Goal: Find specific page/section: Find specific page/section

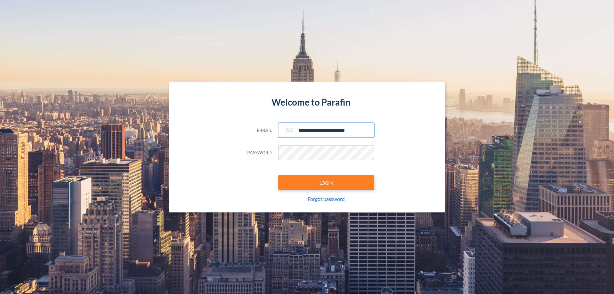
type input "**********"
click at [326, 183] on button "LOGIN" at bounding box center [326, 182] width 96 height 15
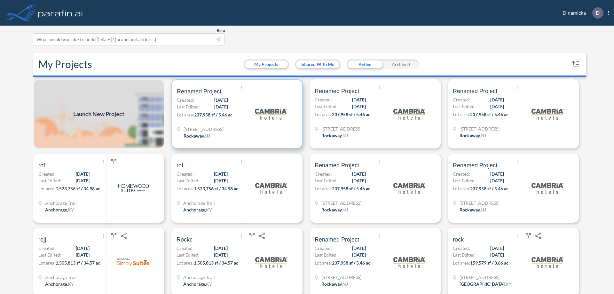
scroll to position [2, 0]
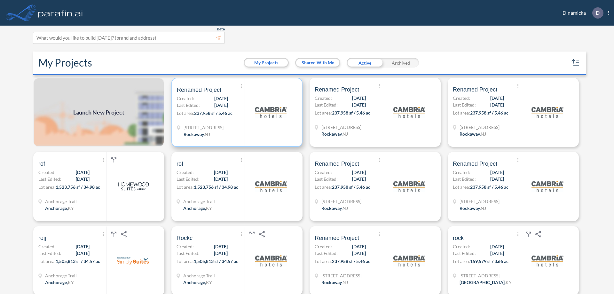
click at [236, 112] on p "Lot area: 237,958 sf / 5.46 ac" at bounding box center [211, 114] width 68 height 9
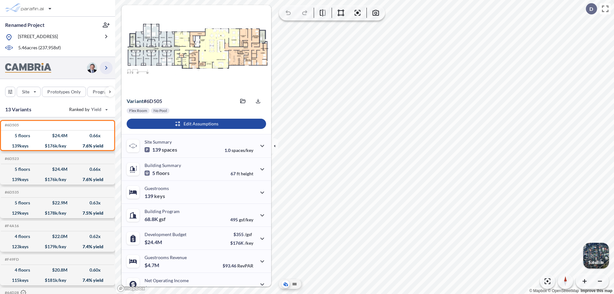
click at [106, 67] on icon "button" at bounding box center [106, 68] width 8 height 8
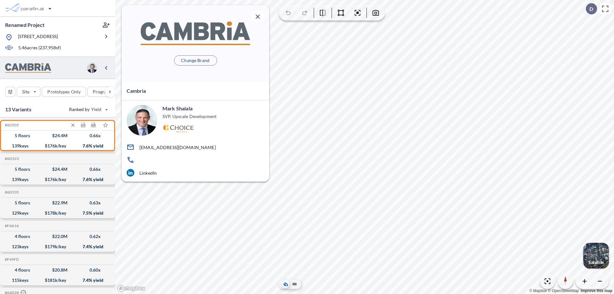
scroll to position [3, 0]
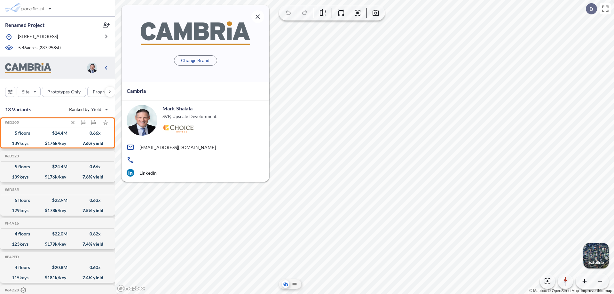
click at [58, 133] on div "$ 24.4 M" at bounding box center [59, 133] width 15 height 0
